Goal: Check status

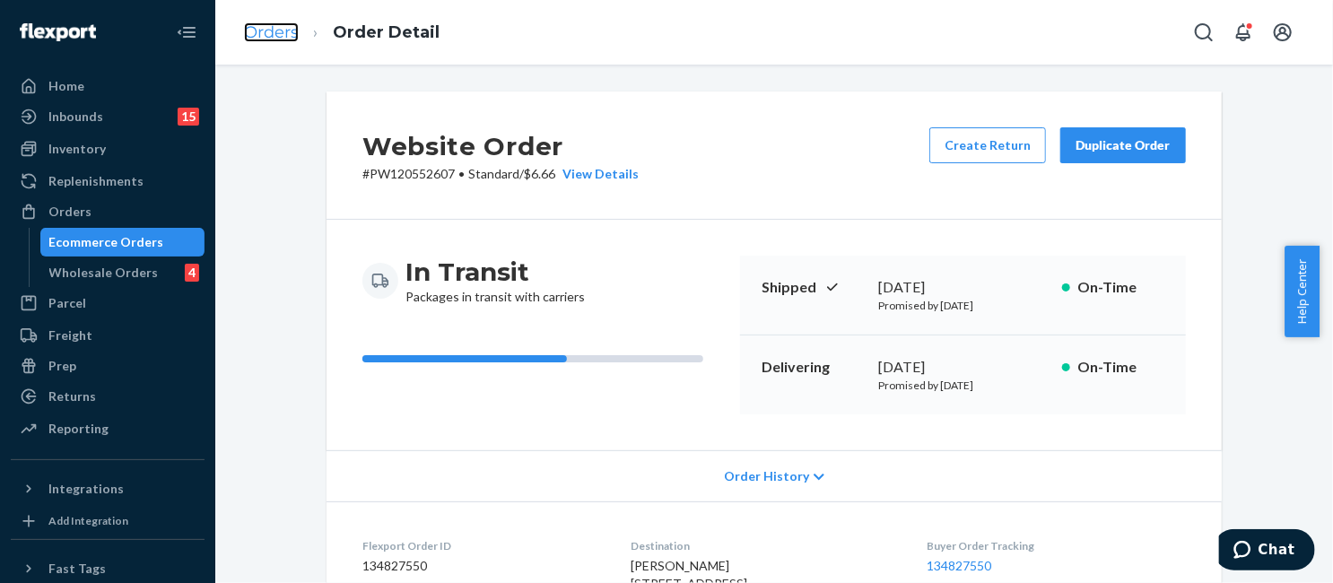
click at [266, 33] on link "Orders" at bounding box center [271, 32] width 55 height 20
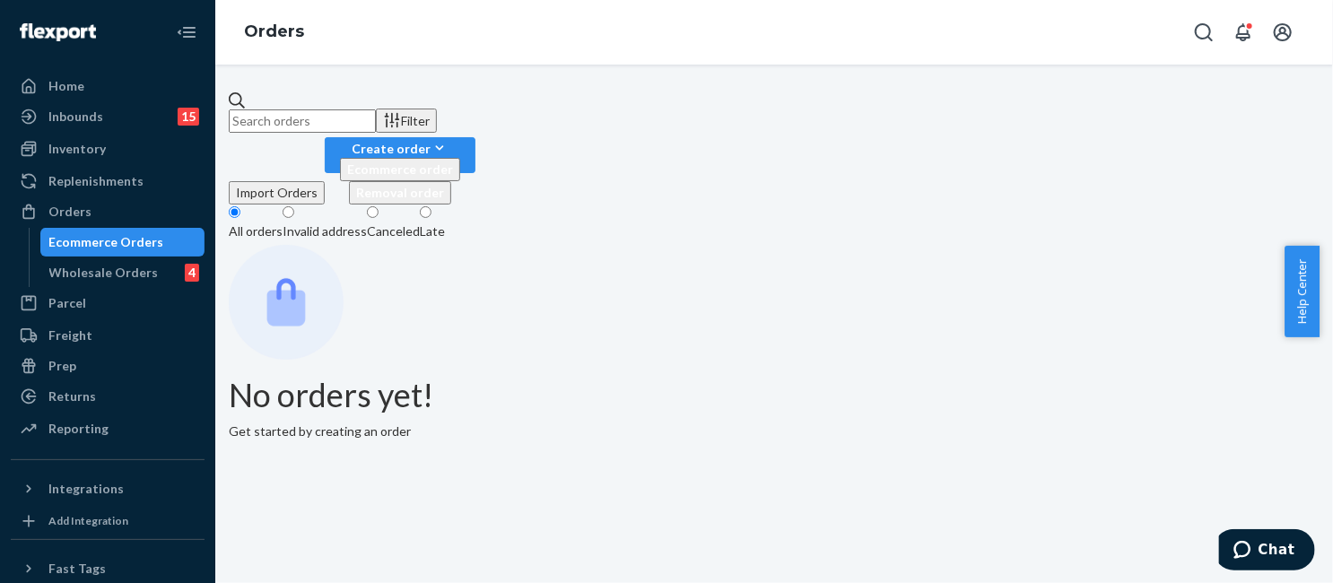
click at [376, 114] on input "text" at bounding box center [302, 120] width 147 height 23
paste input "PW120525294"
type input "PW120525294"
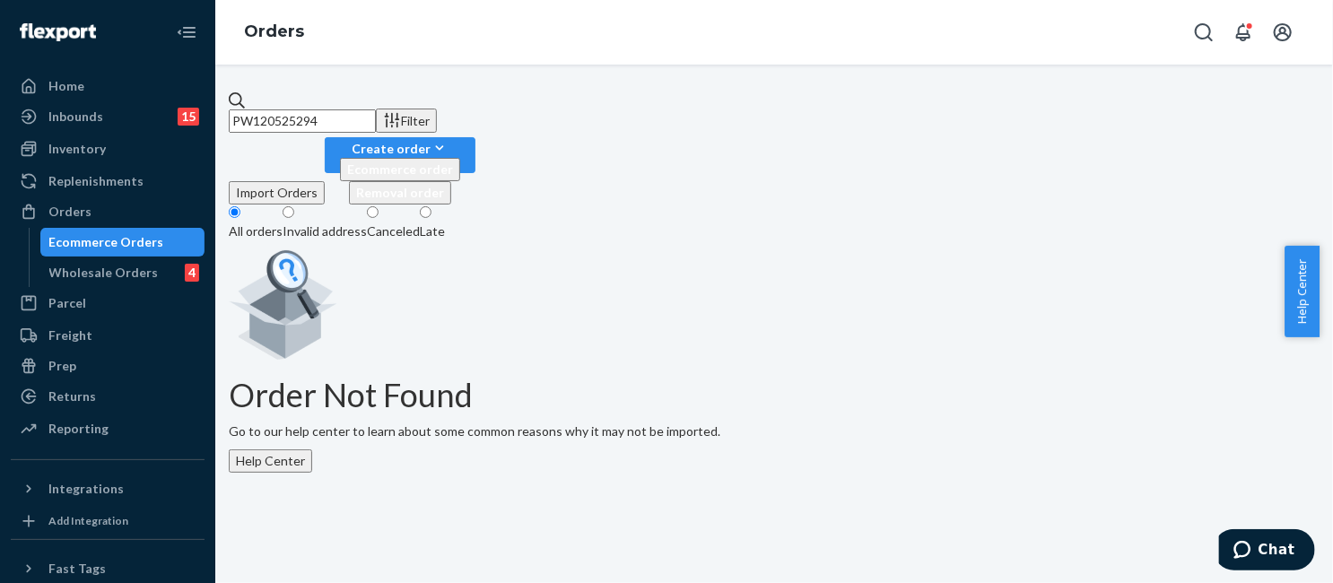
click at [376, 116] on input "PW120525294" at bounding box center [302, 120] width 147 height 23
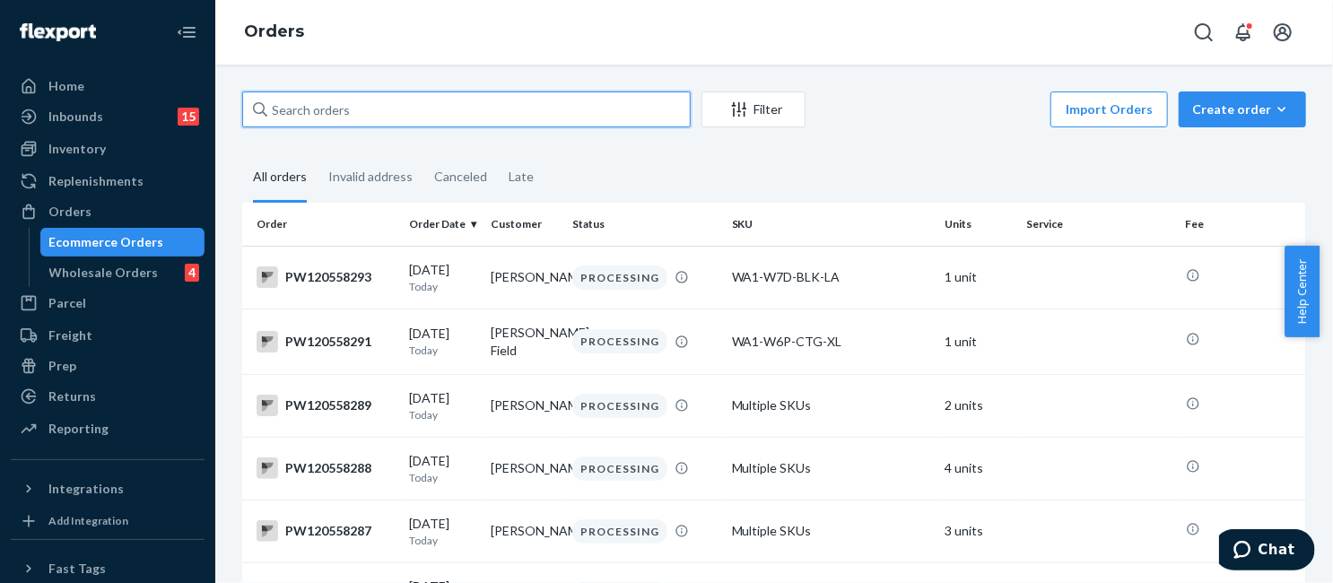
paste input "PW120525294"
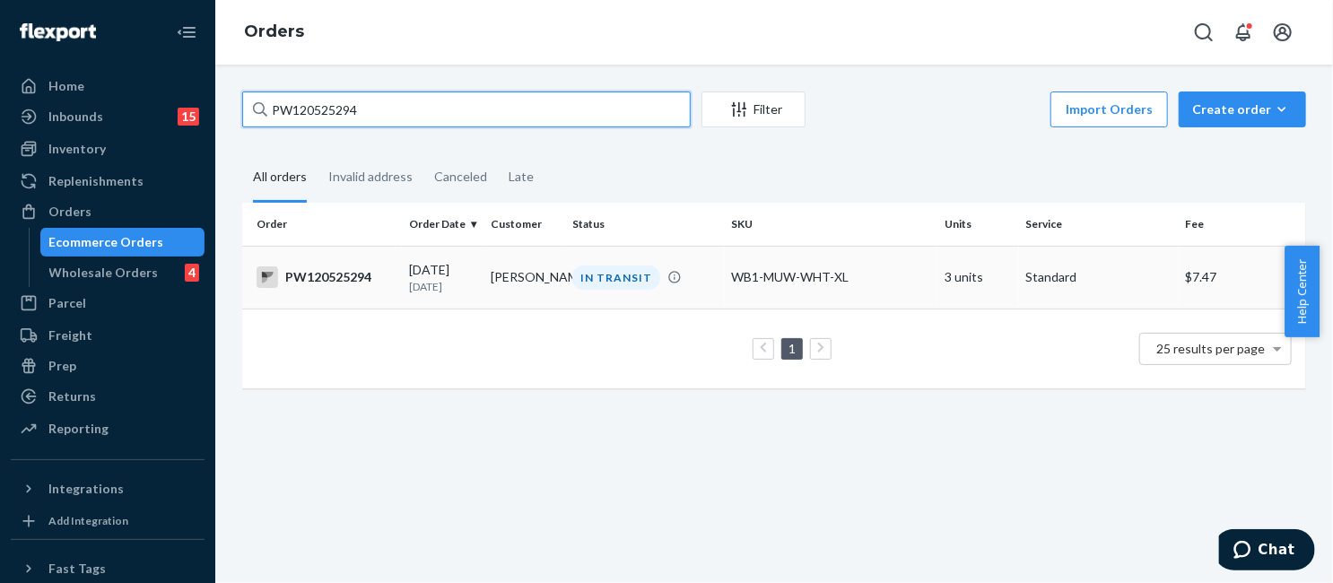
type input "PW120525294"
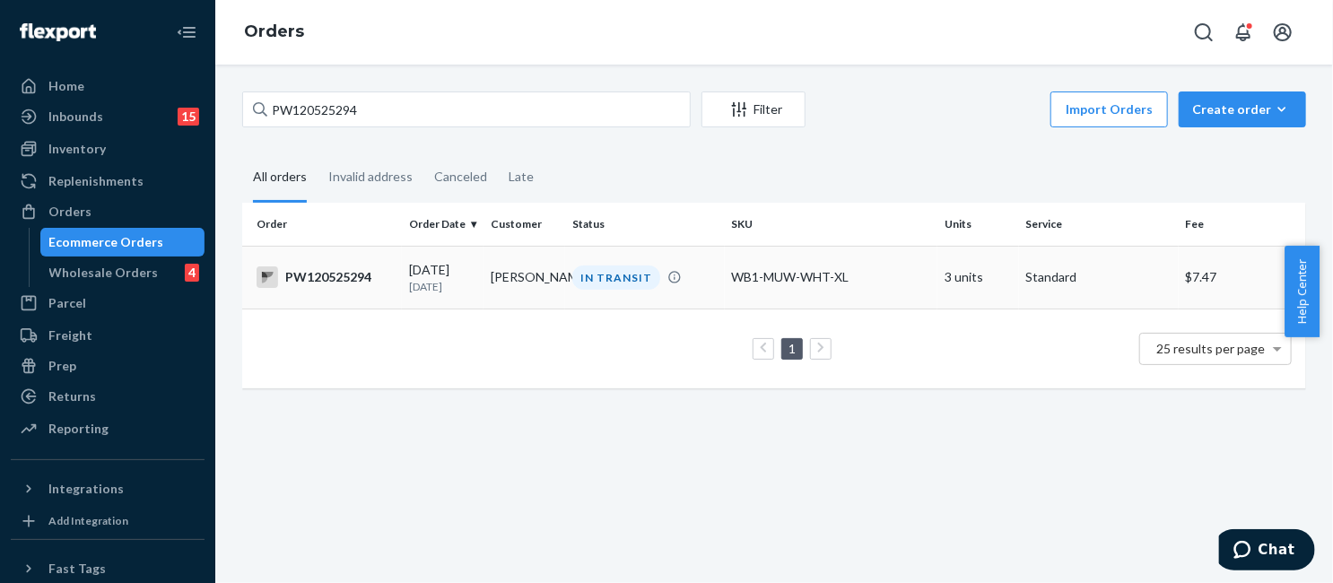
click at [644, 256] on td "IN TRANSIT" at bounding box center [645, 277] width 160 height 63
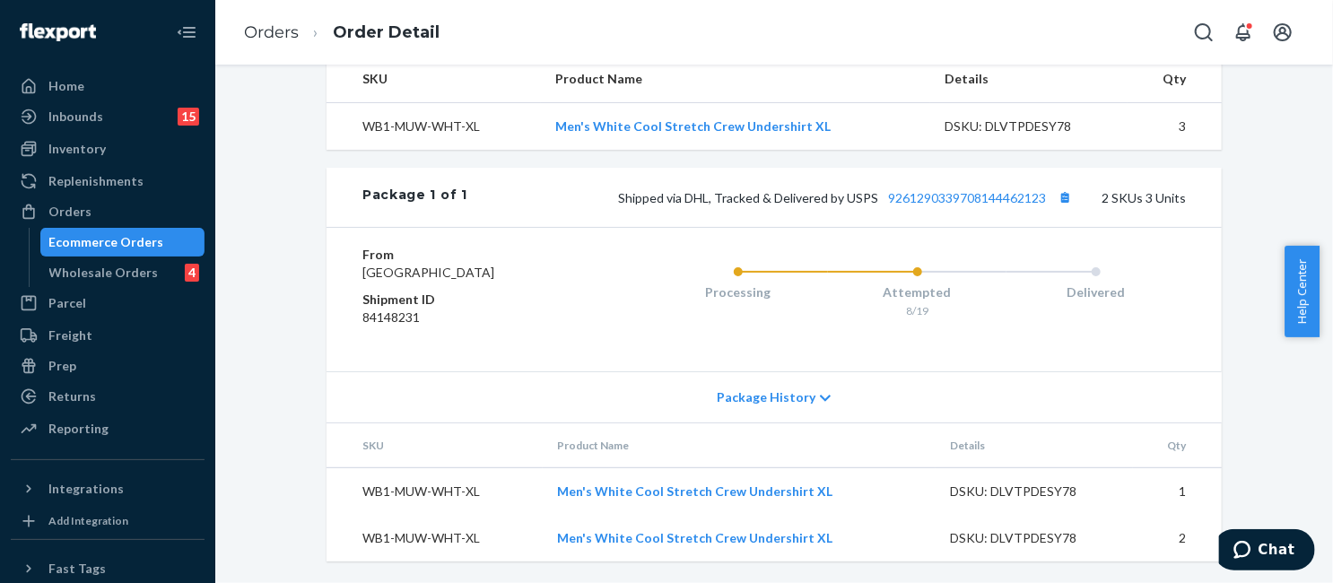
scroll to position [651, 0]
click at [963, 190] on link "9261290339708144462123" at bounding box center [967, 197] width 158 height 15
click at [281, 37] on link "Orders" at bounding box center [271, 32] width 55 height 20
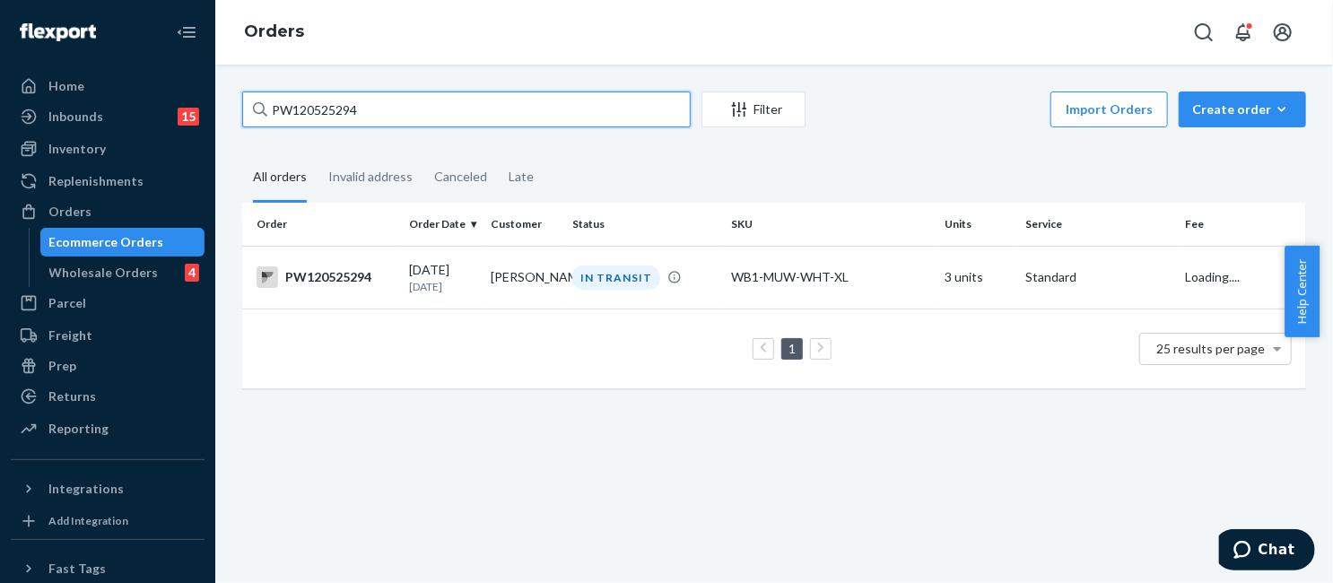
click at [434, 114] on input "PW120525294" at bounding box center [466, 109] width 448 height 36
paste input "1264"
type input "PW120512644"
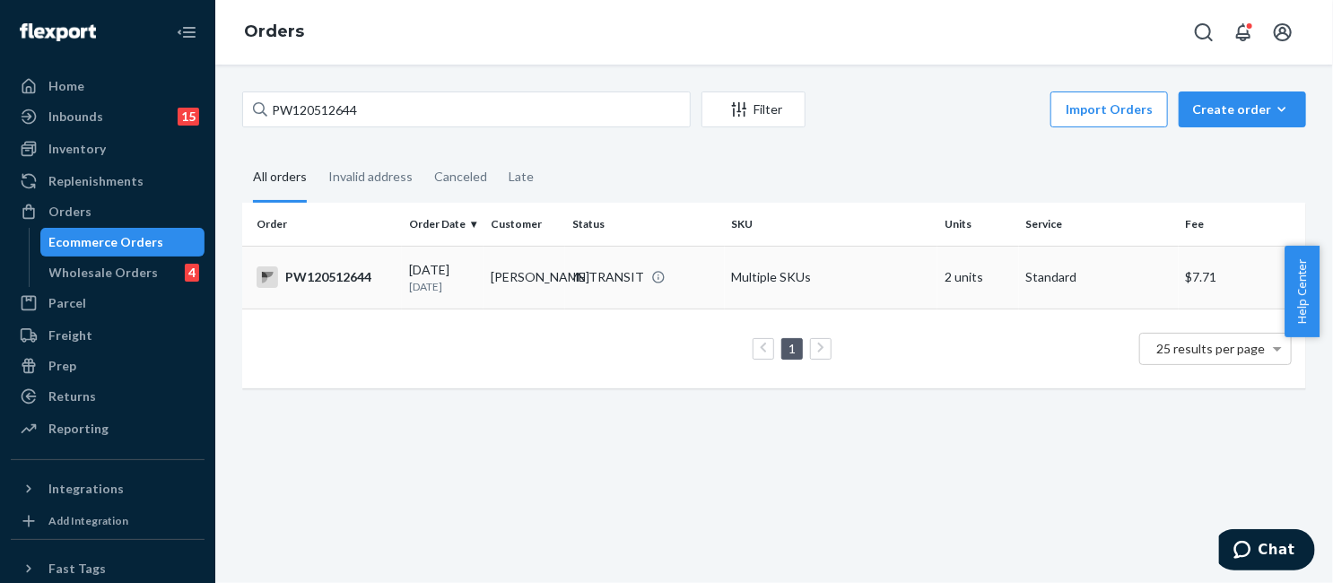
click at [556, 271] on td "Gwendolyn Raynor" at bounding box center [524, 277] width 82 height 63
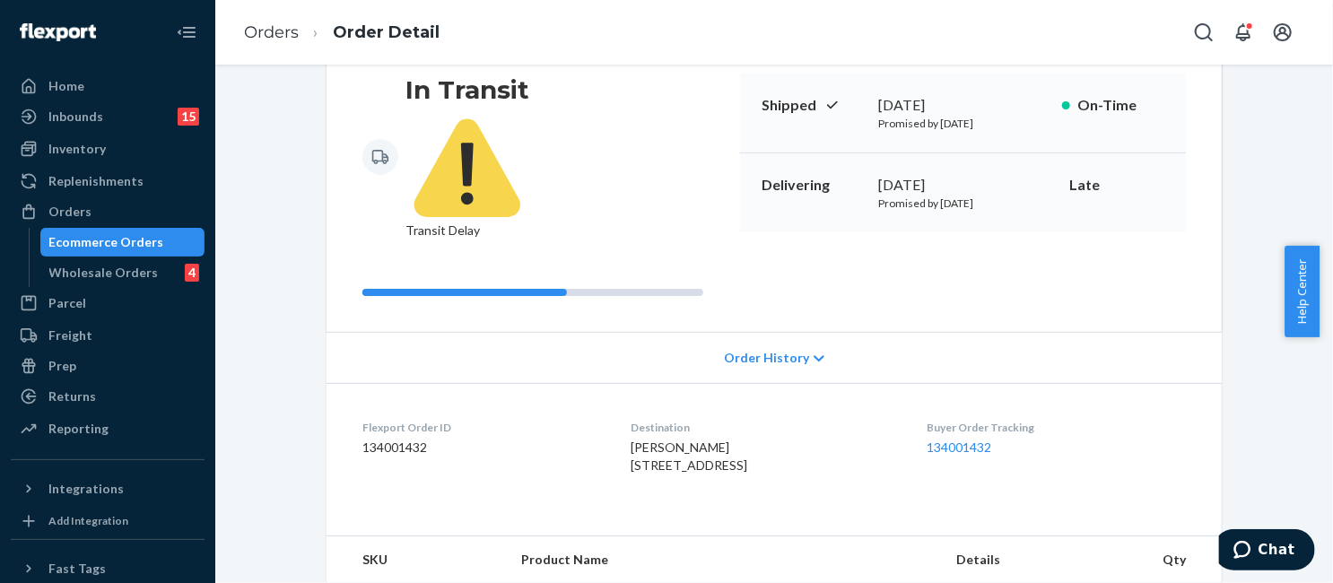
scroll to position [70, 0]
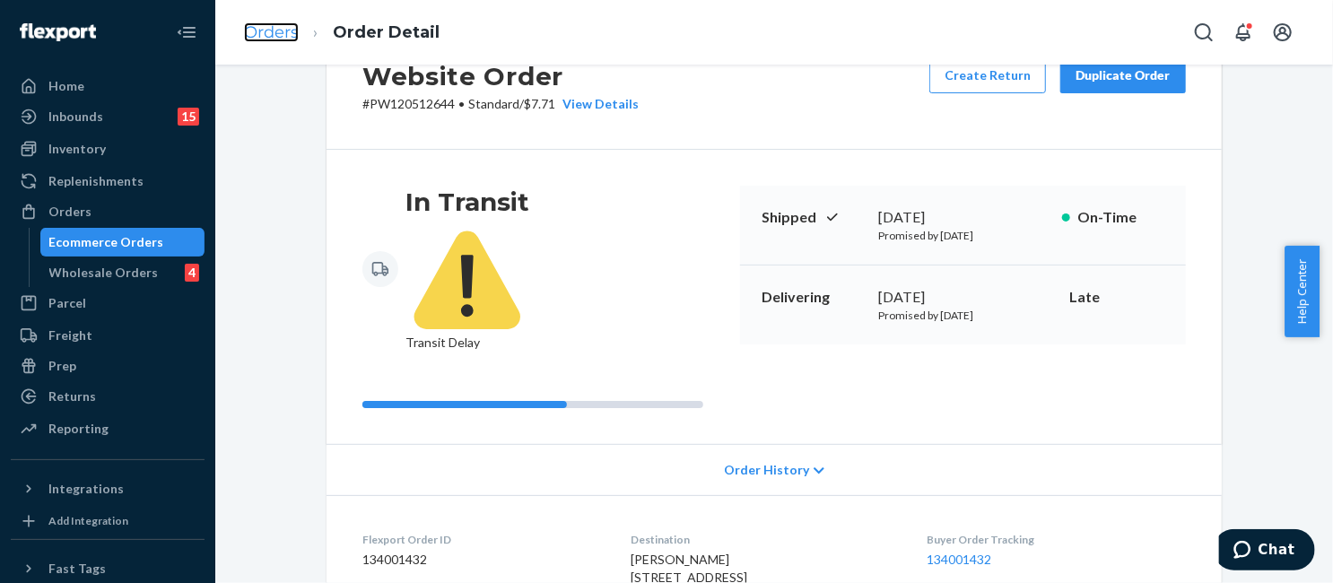
click at [272, 36] on link "Orders" at bounding box center [271, 32] width 55 height 20
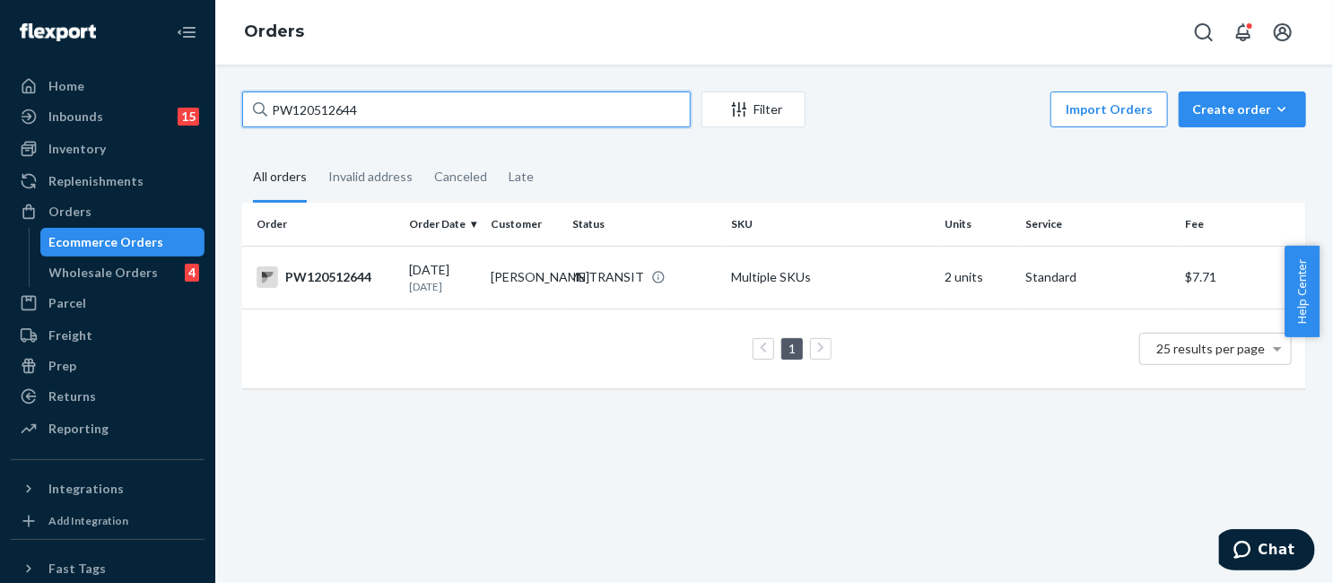
click at [414, 94] on input "PW120512644" at bounding box center [466, 109] width 448 height 36
paste input "05670"
type input "PW120505670"
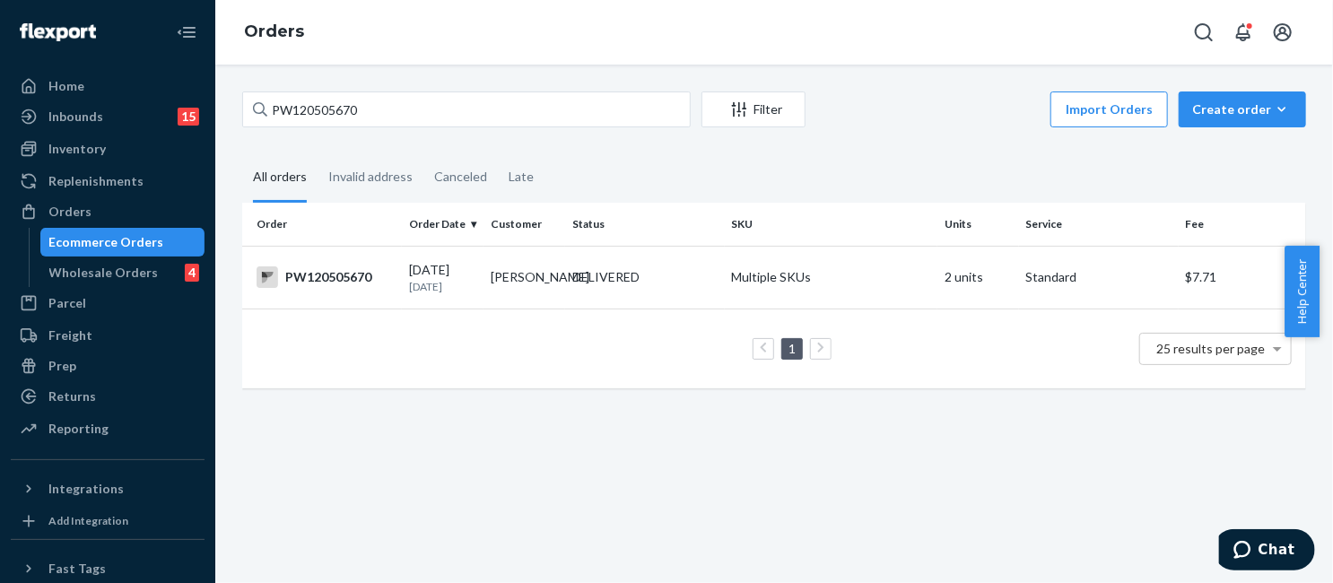
click at [584, 74] on div "PW120505670 Filter Import Orders Create order Ecommerce order Removal order All…" at bounding box center [773, 324] width 1117 height 518
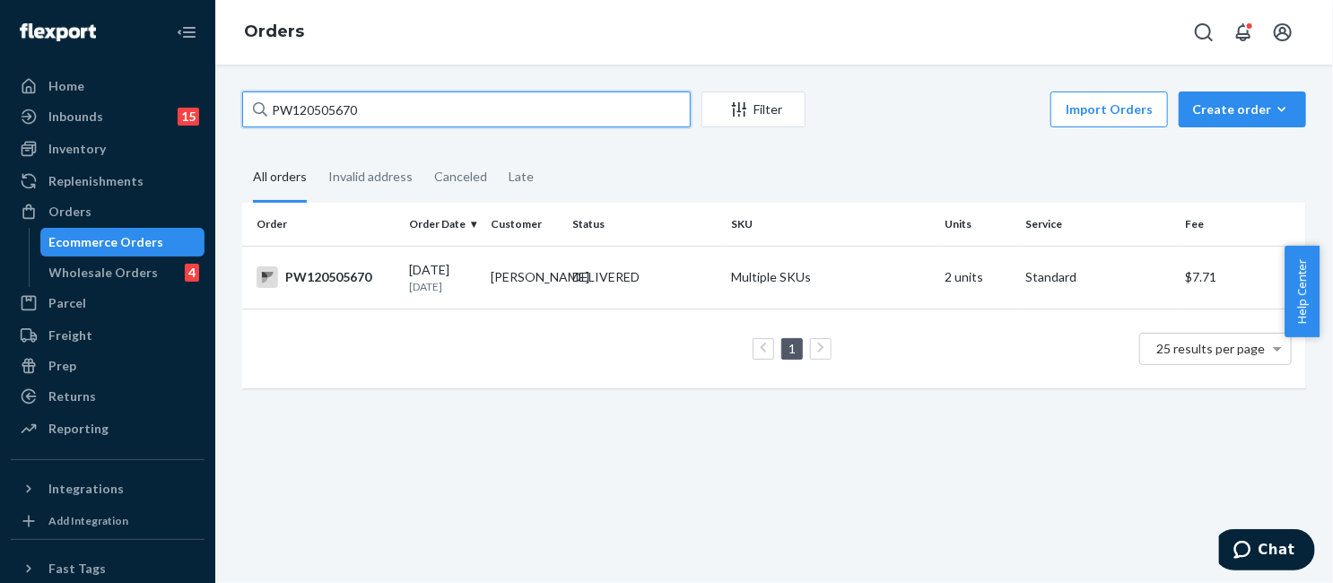
click at [635, 115] on input "PW120505670" at bounding box center [466, 109] width 448 height 36
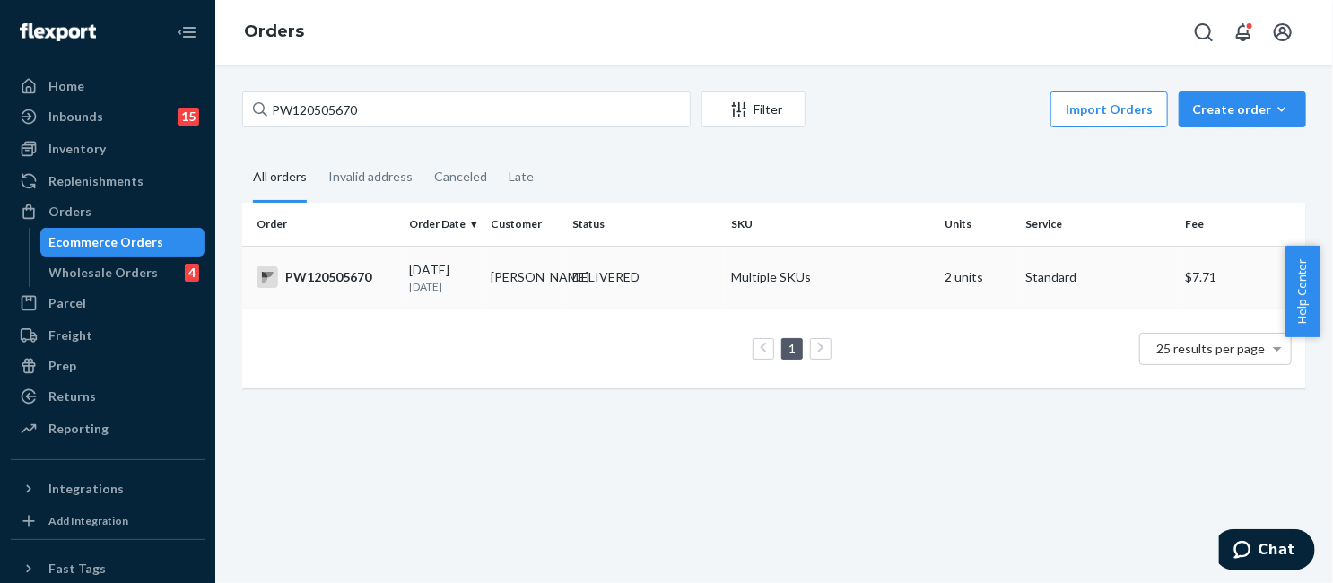
click at [730, 269] on td "Multiple SKUs" at bounding box center [831, 277] width 213 height 63
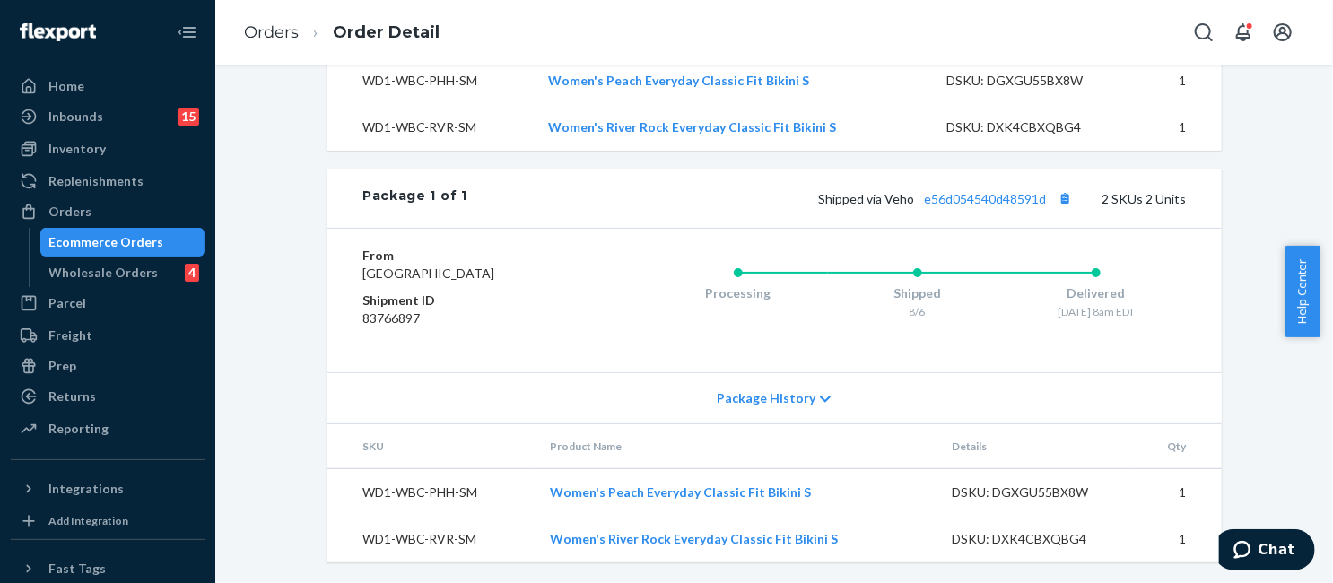
scroll to position [698, 0]
click at [1000, 190] on link "e56d054540d48591d" at bounding box center [985, 197] width 122 height 15
